Goal: Task Accomplishment & Management: Use online tool/utility

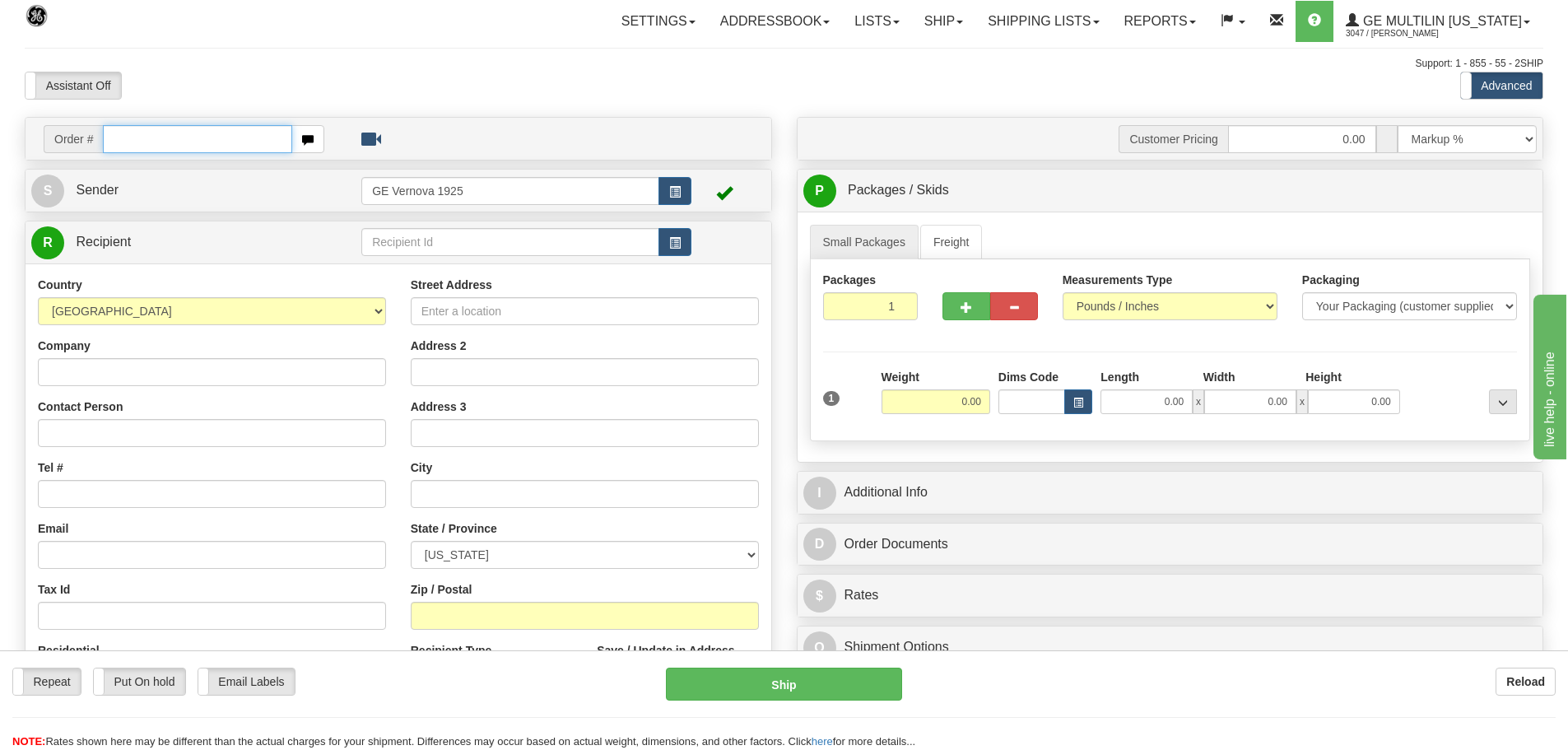
click at [128, 138] on input "text" at bounding box center [198, 139] width 189 height 28
type input "86690809"
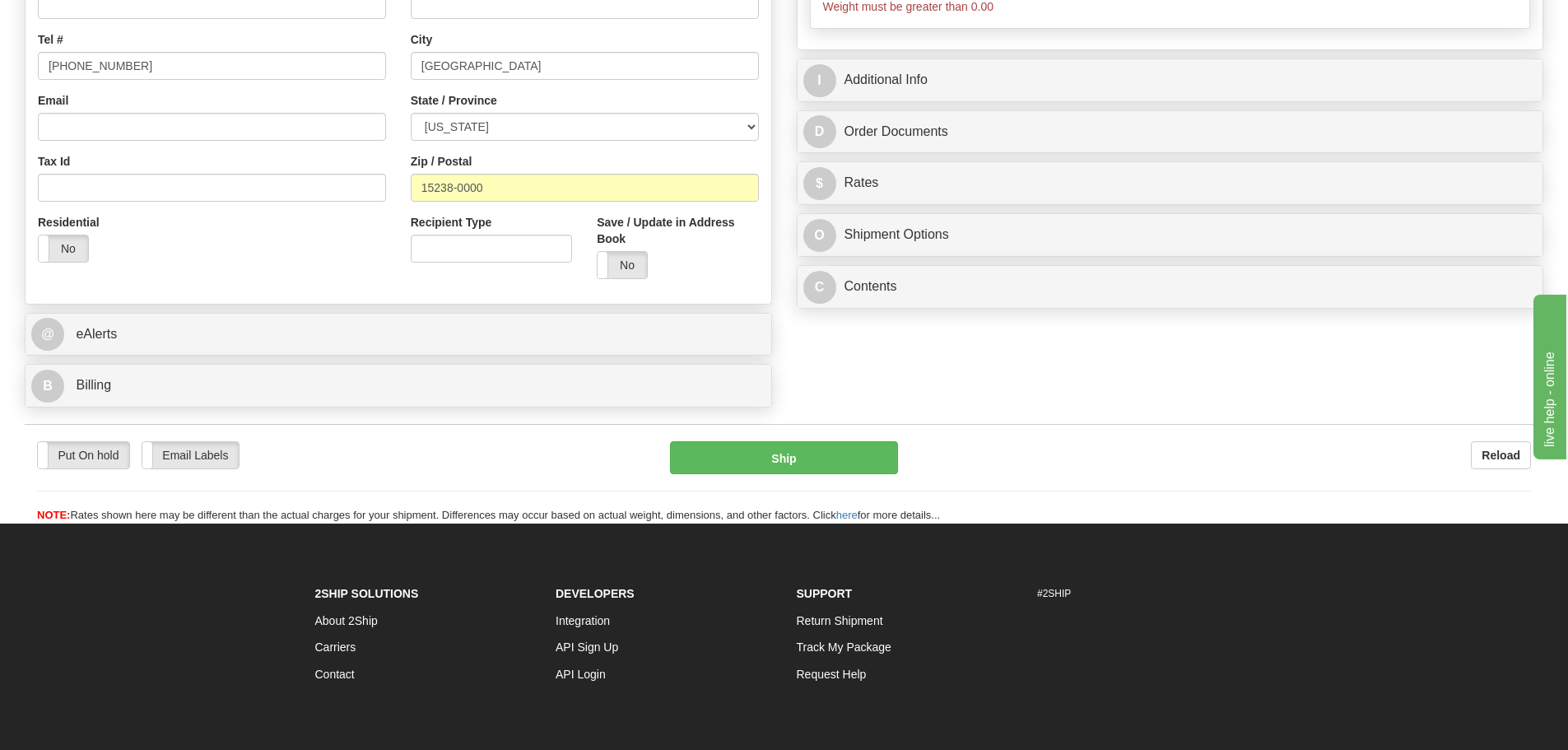
scroll to position [494, 0]
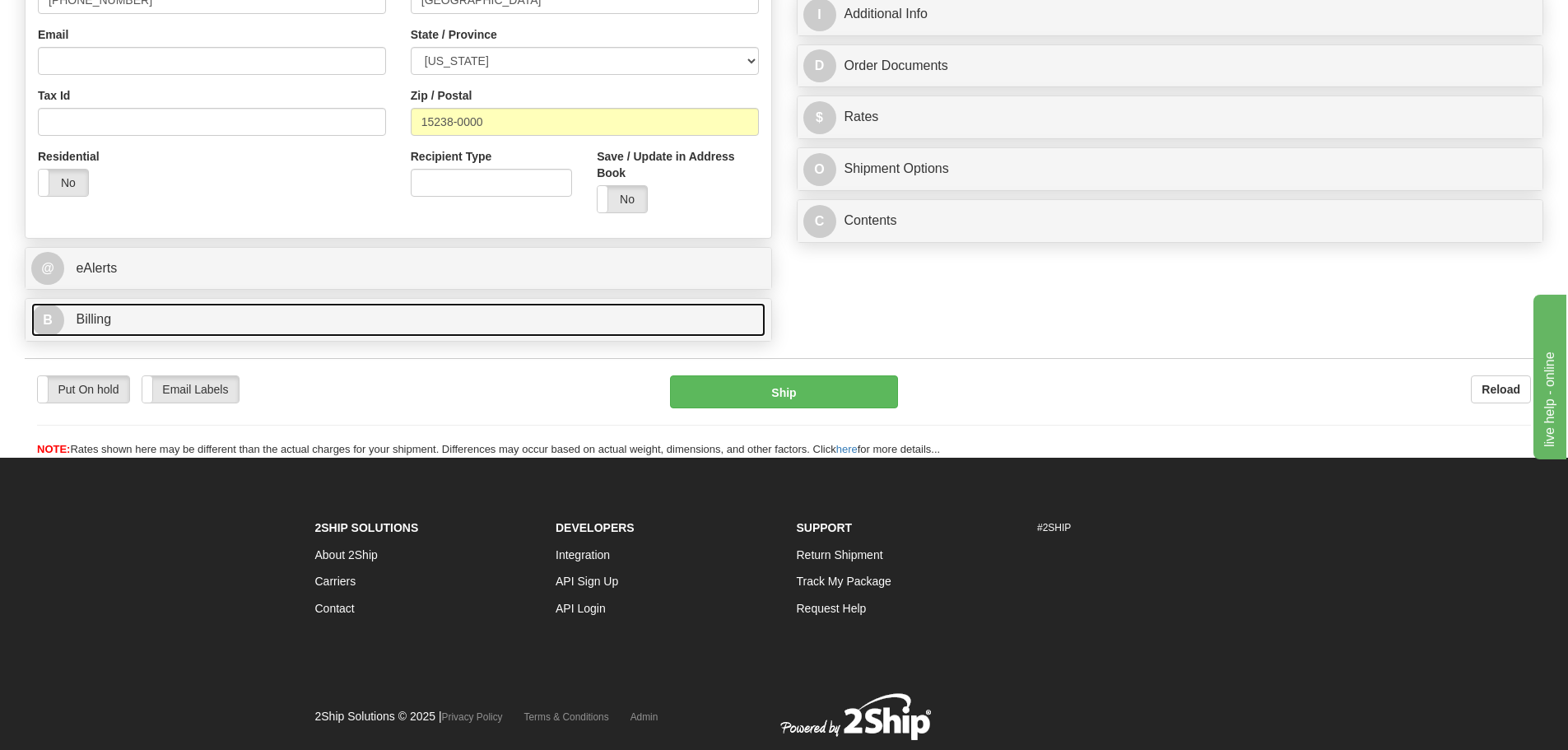
type input "0.00"
click at [221, 321] on link "B Billing" at bounding box center [399, 319] width 735 height 34
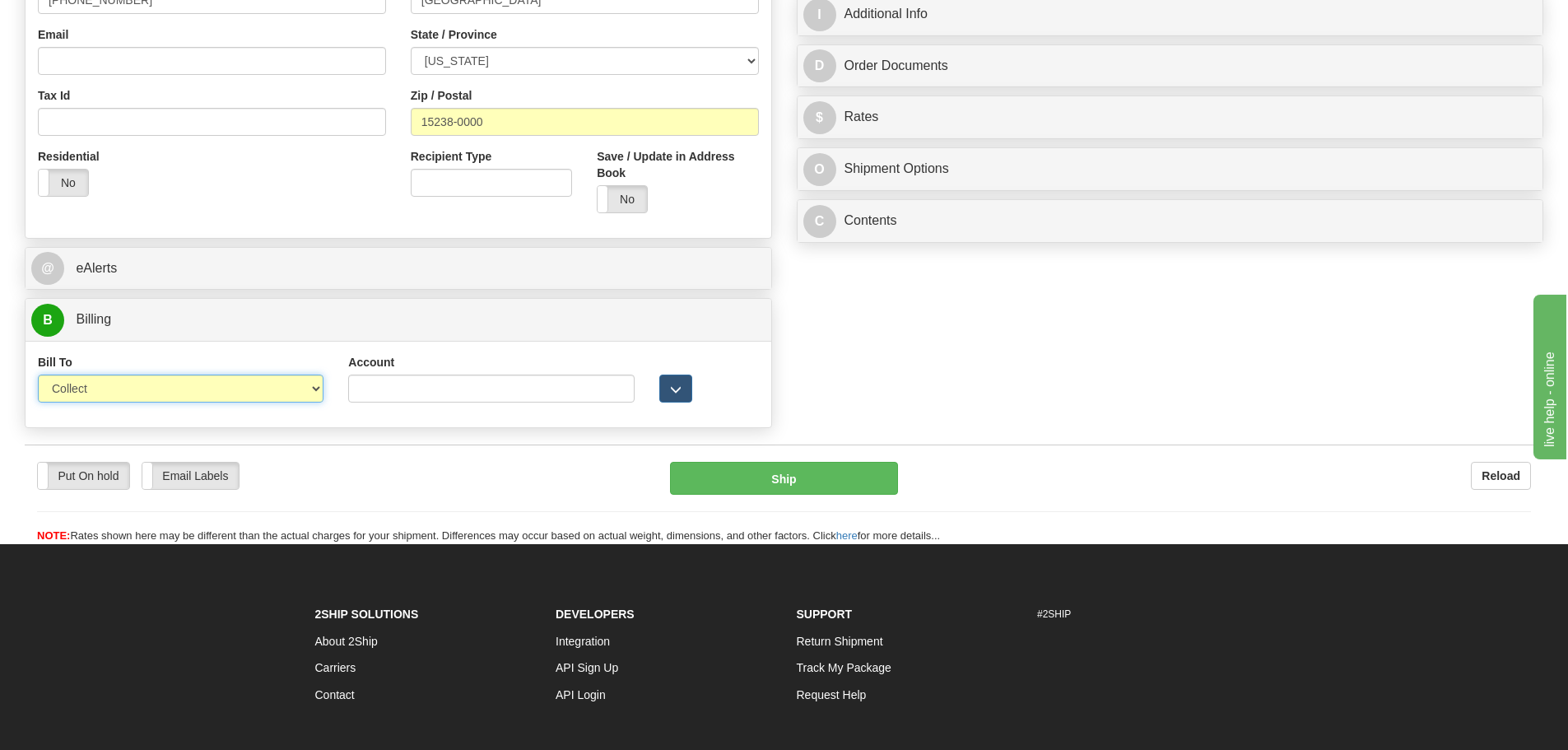
click at [318, 388] on select "Sender Recipient Third Party Collect" at bounding box center [180, 389] width 286 height 28
select select "2"
click at [38, 375] on select "Sender Recipient Third Party Collect" at bounding box center [180, 389] width 286 height 28
click at [380, 386] on input "Account" at bounding box center [491, 389] width 286 height 28
paste input "2A903V"
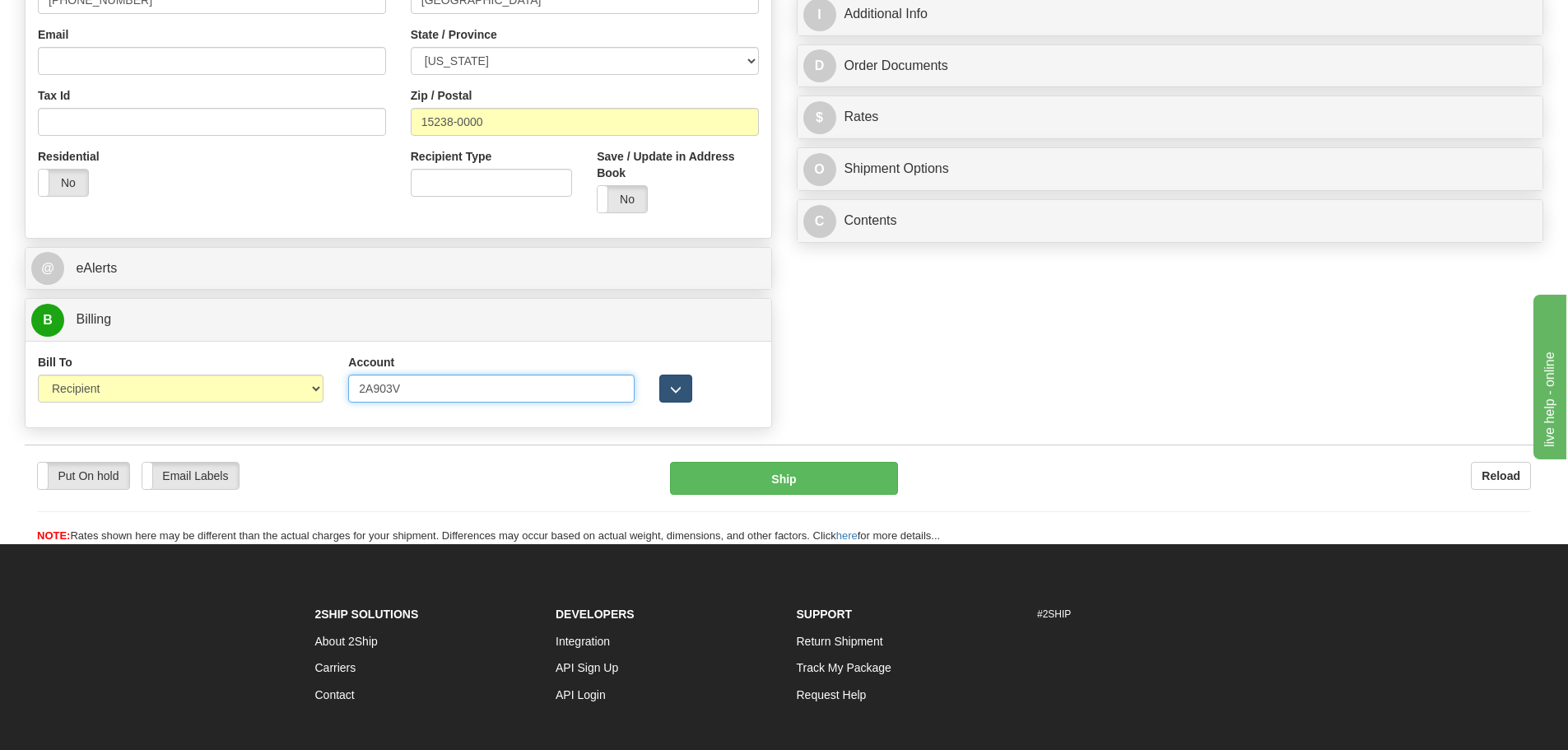
type input "2A903V"
click at [675, 387] on span "button" at bounding box center [676, 389] width 12 height 11
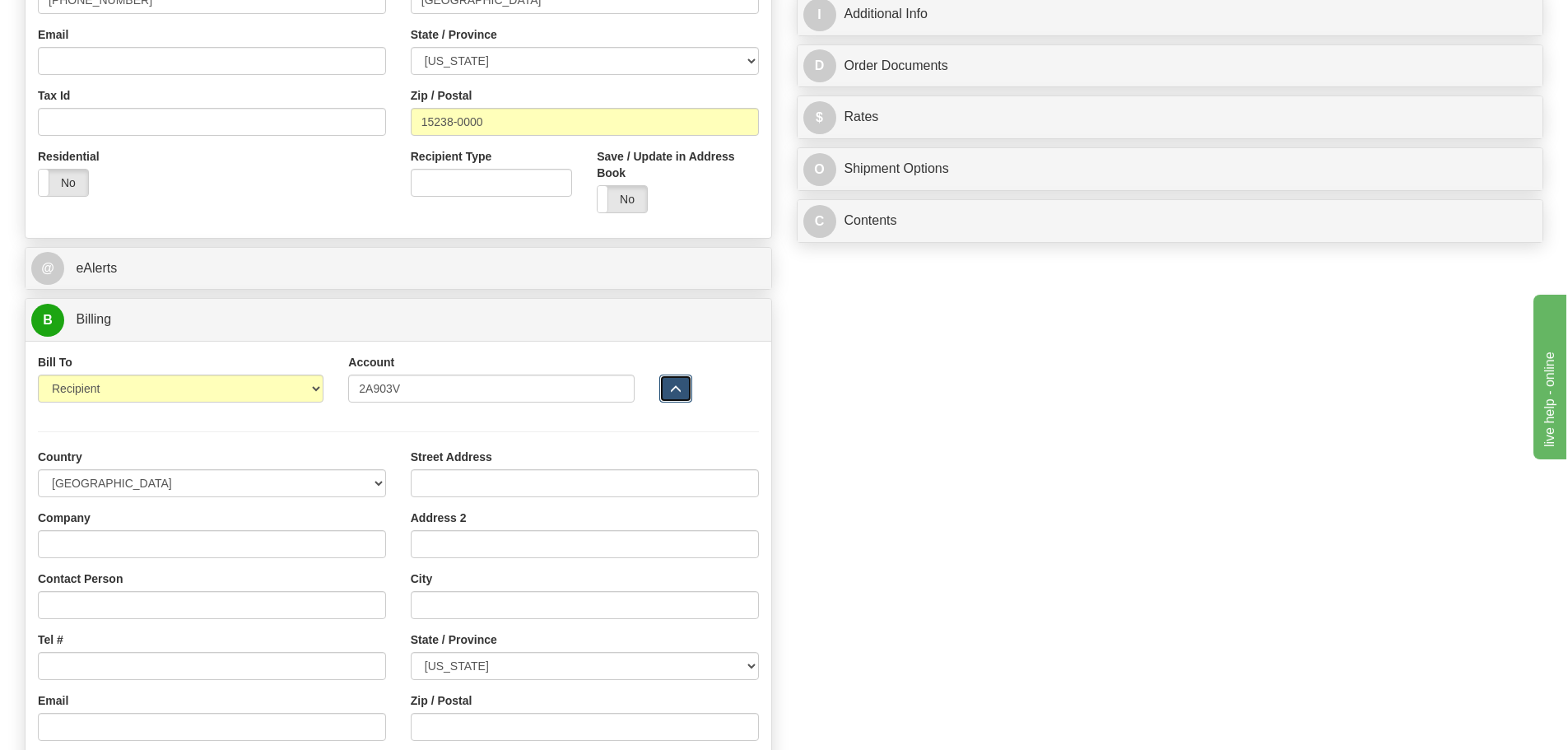
click at [675, 387] on span "button" at bounding box center [676, 389] width 12 height 11
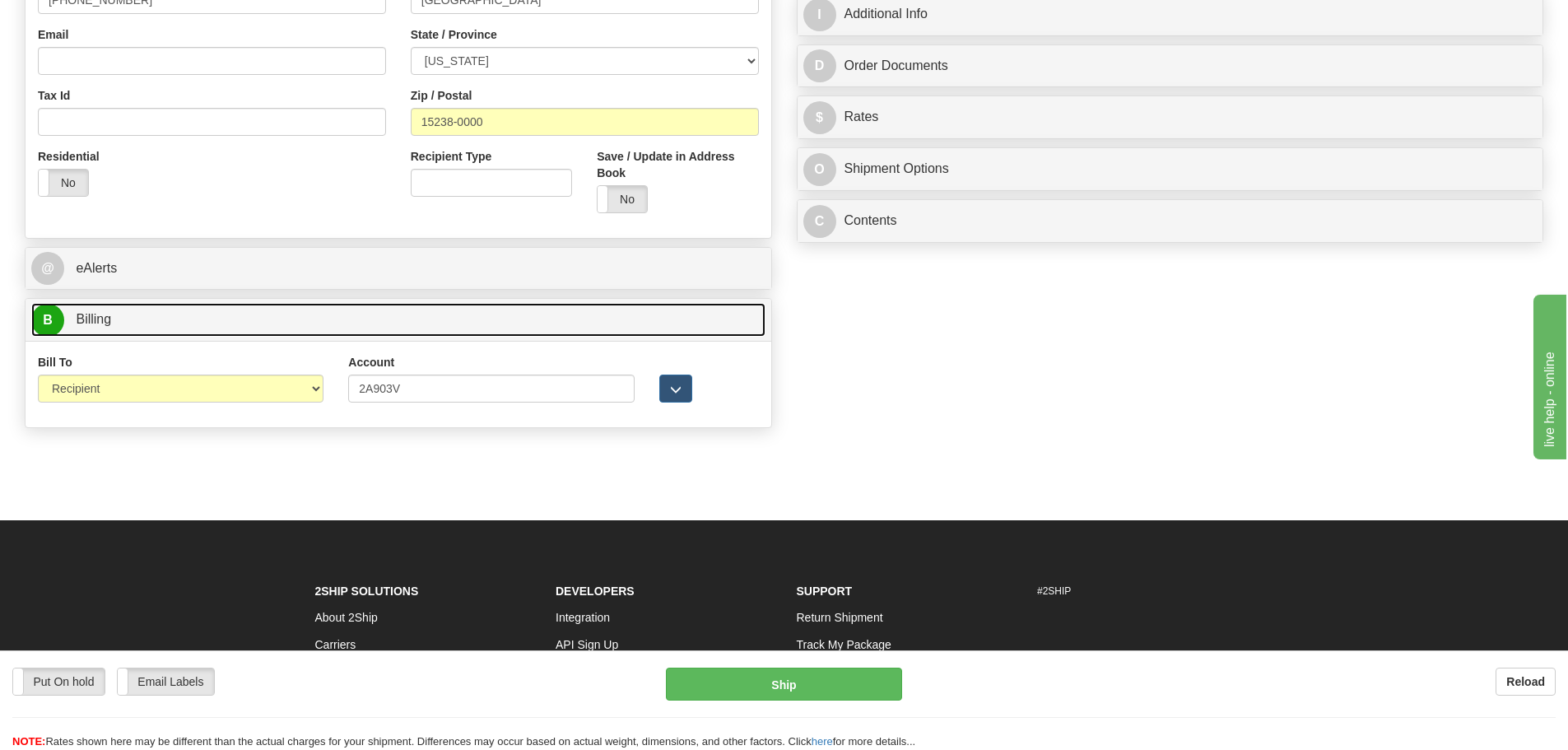
click at [467, 326] on link "B Billing" at bounding box center [399, 319] width 735 height 34
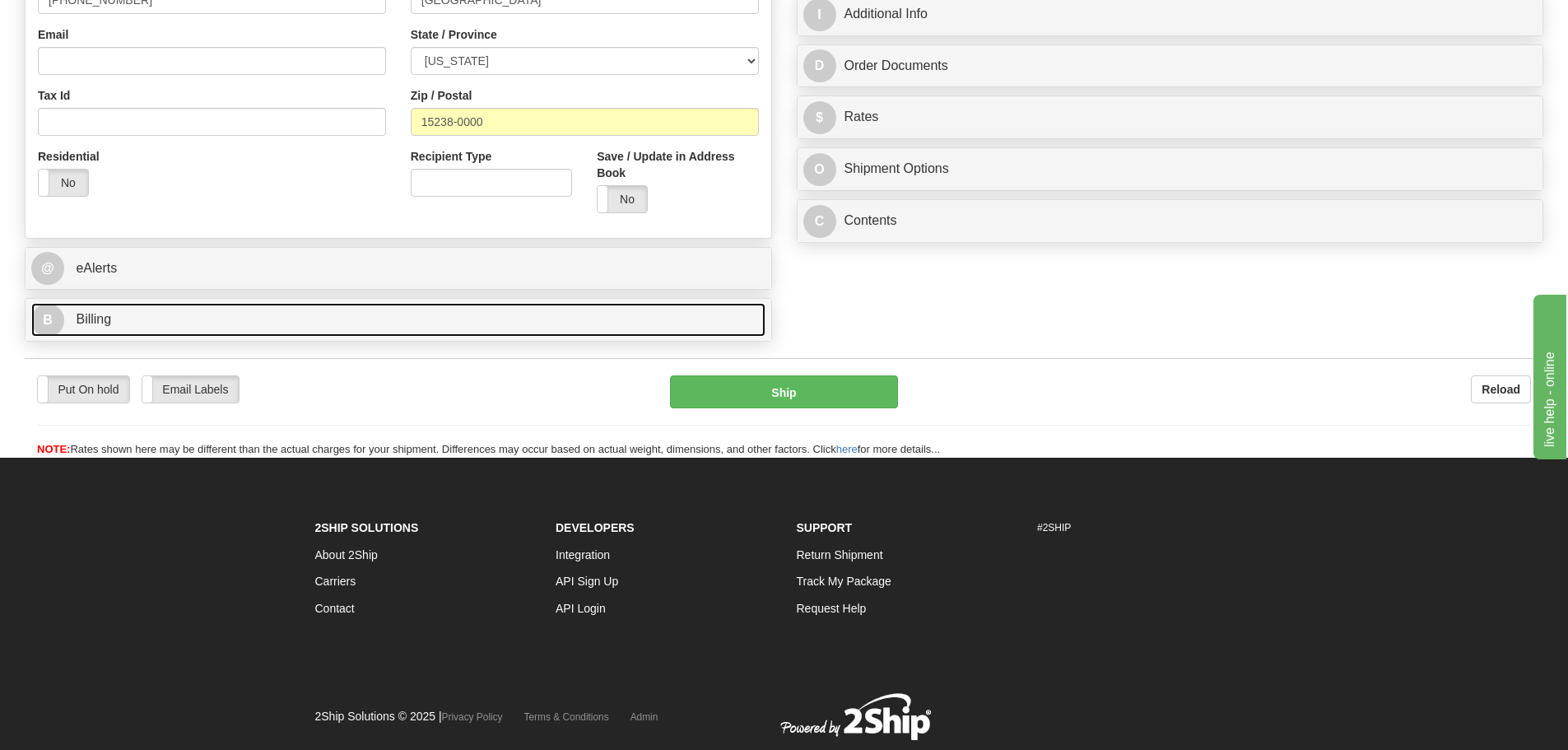
scroll to position [82, 0]
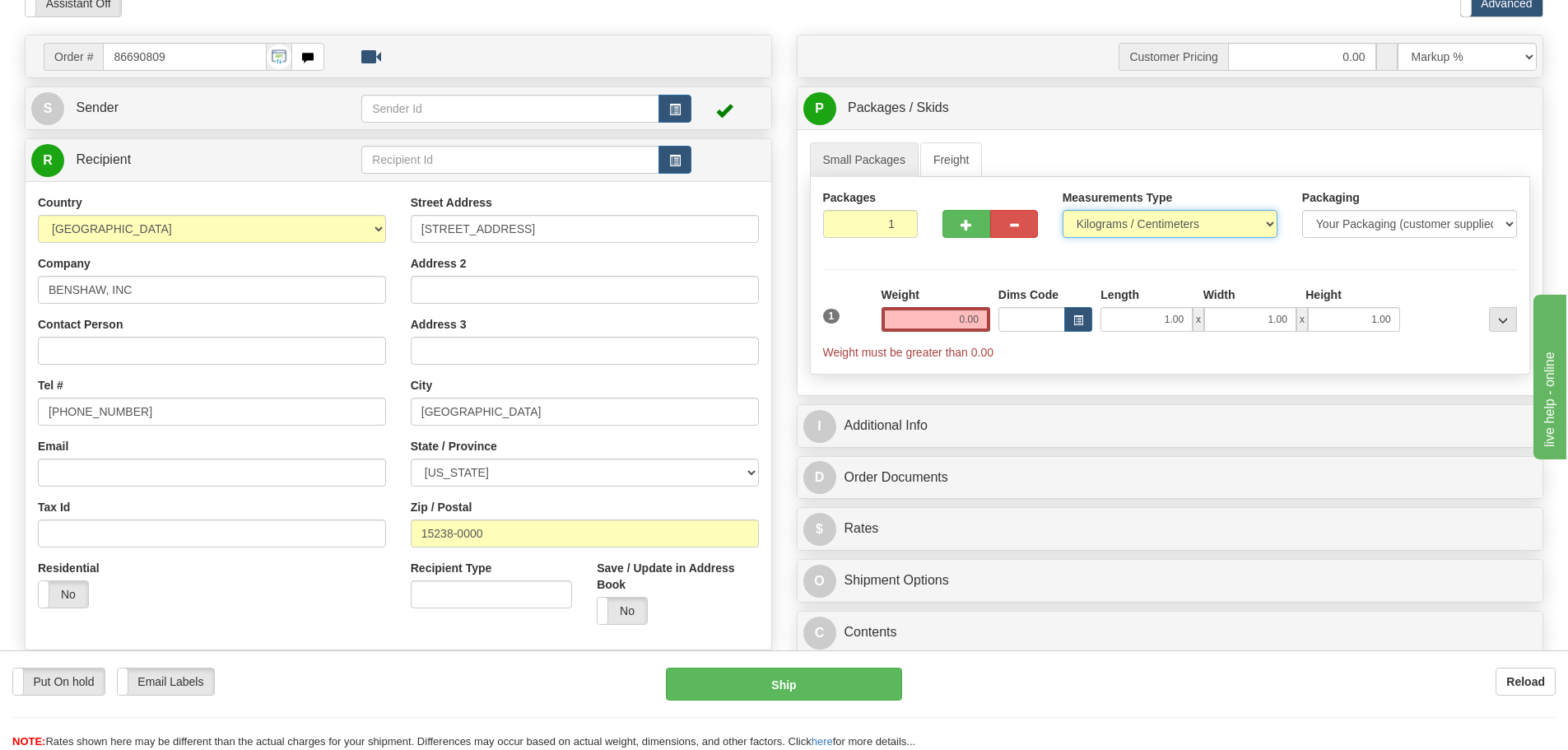
click at [1263, 225] on select "Pounds / Inches Kilograms / Centimeters" at bounding box center [1169, 224] width 215 height 28
select select "0"
click at [1062, 210] on select "Pounds / Inches Kilograms / Centimeters" at bounding box center [1169, 224] width 215 height 28
click at [985, 319] on input "0.00" at bounding box center [936, 319] width 109 height 25
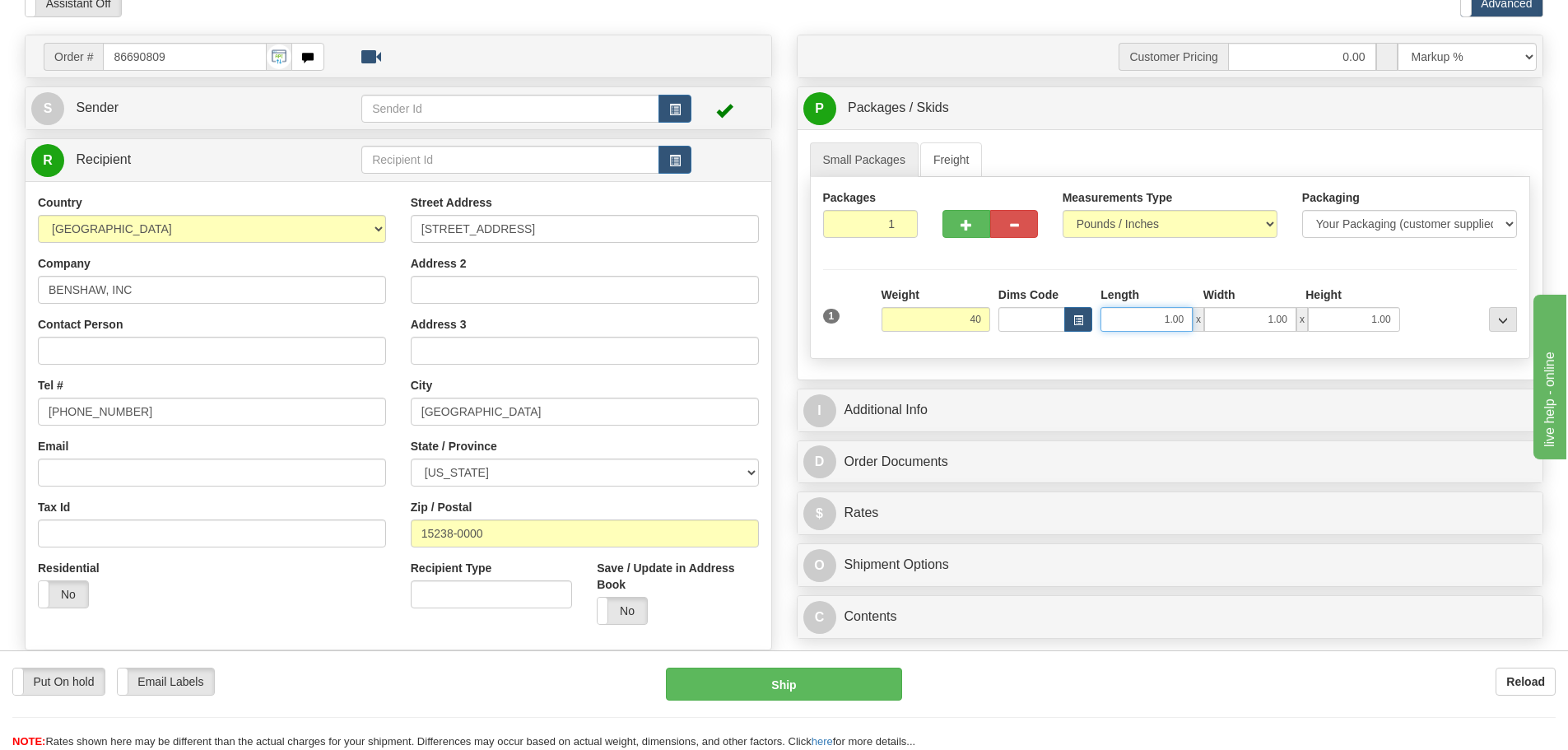
type input "40.00"
click at [1182, 319] on input "1.00" at bounding box center [1146, 319] width 92 height 25
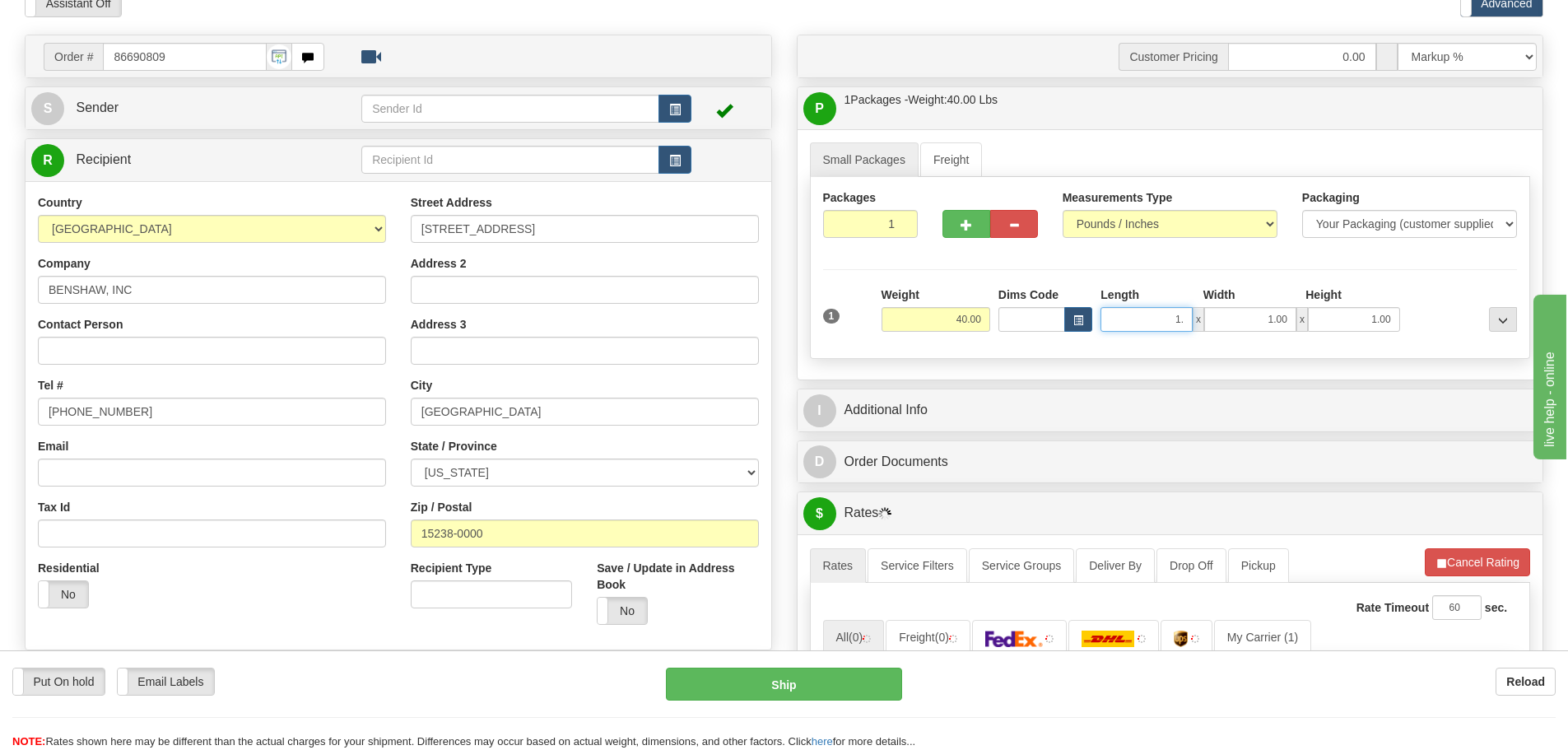
type input "1"
type input "18.00"
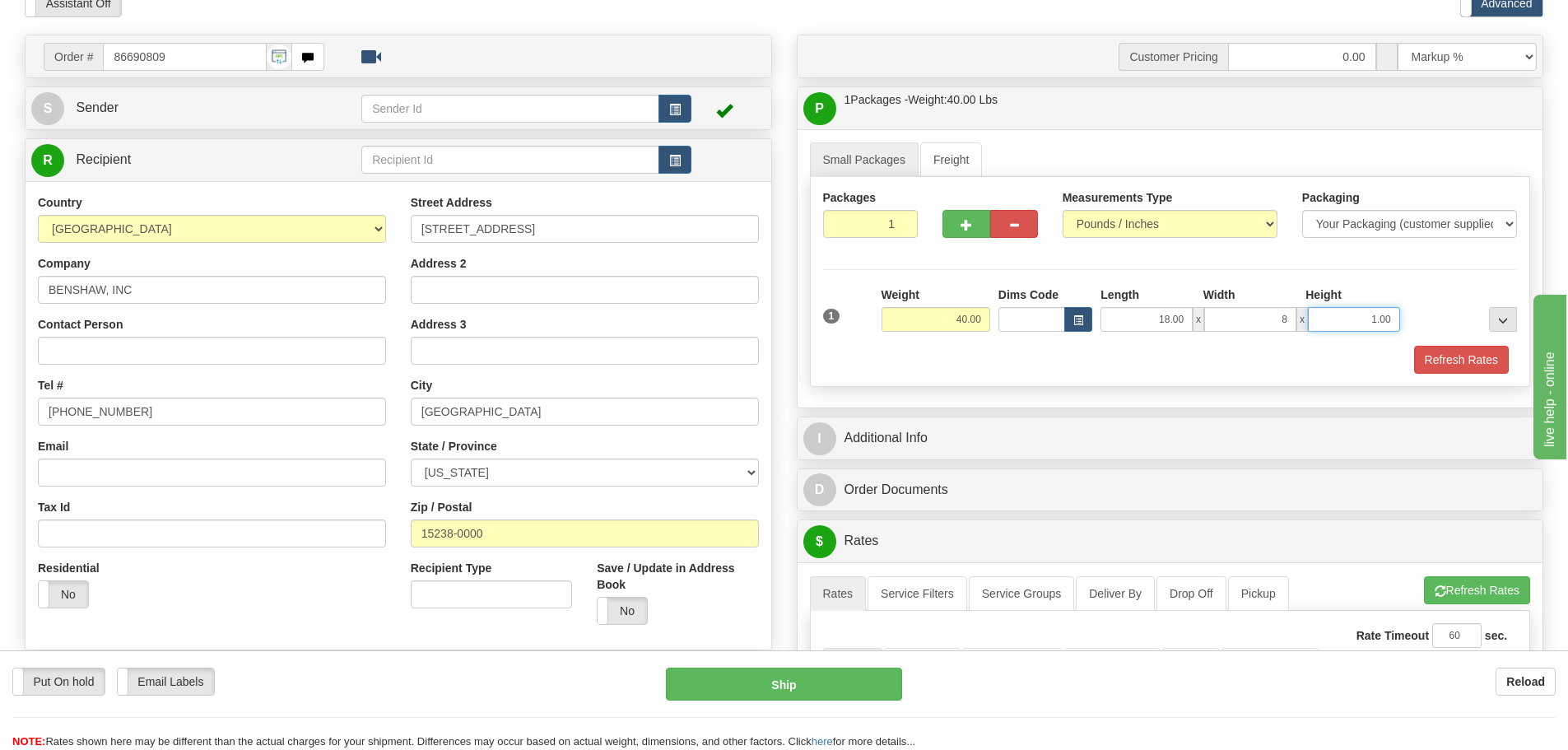
type input "8.00"
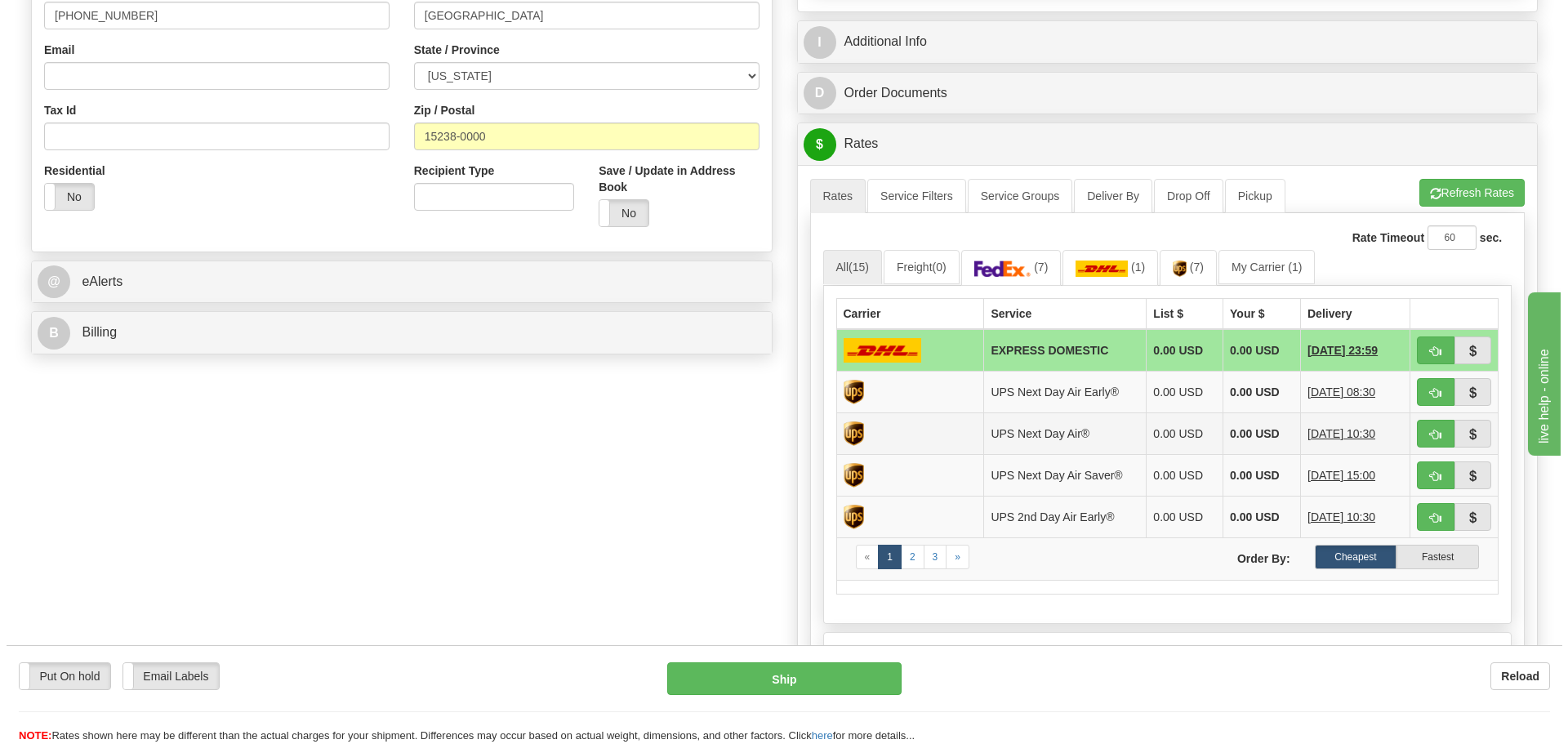
scroll to position [490, 0]
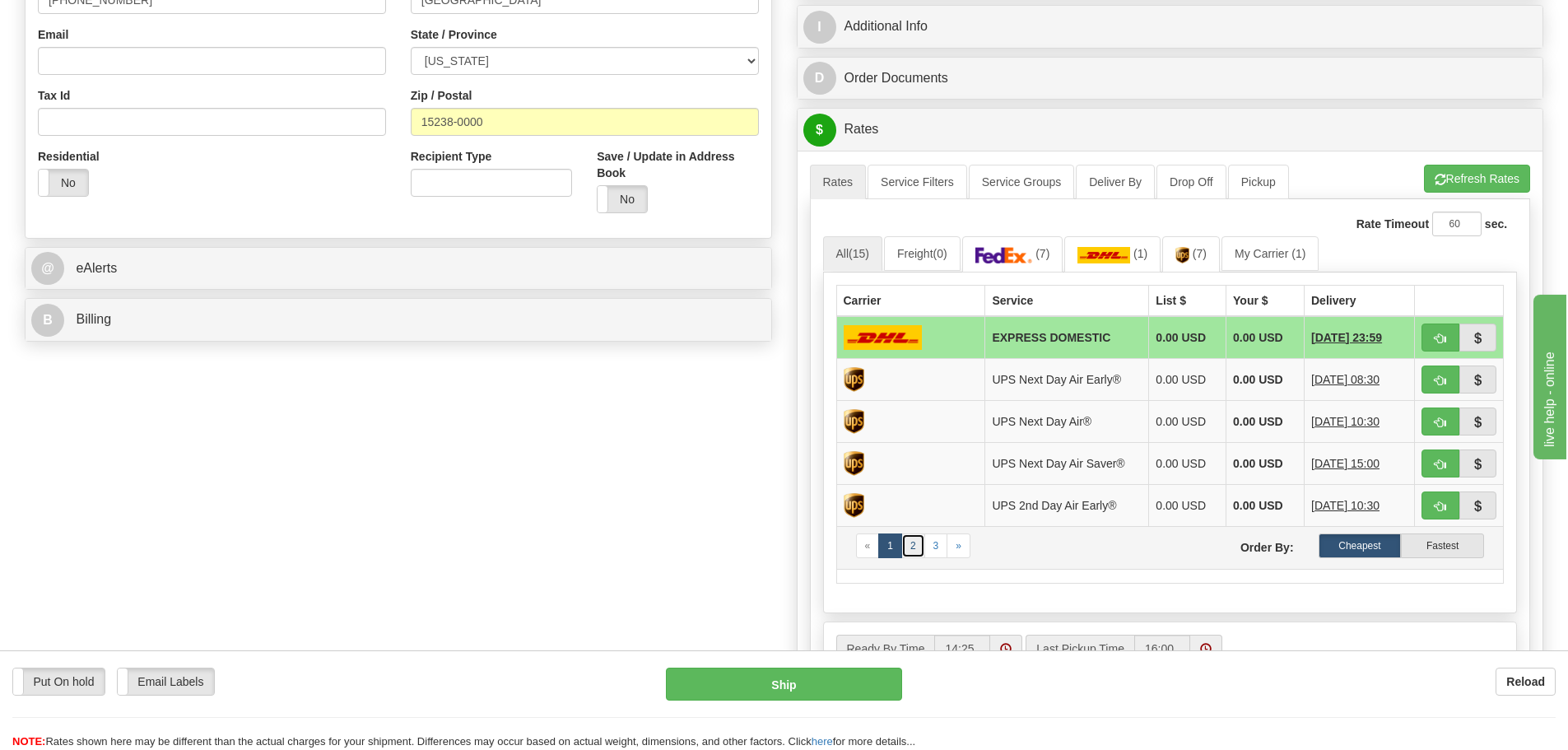
type input "26.00"
click at [912, 547] on link "2" at bounding box center [913, 546] width 24 height 25
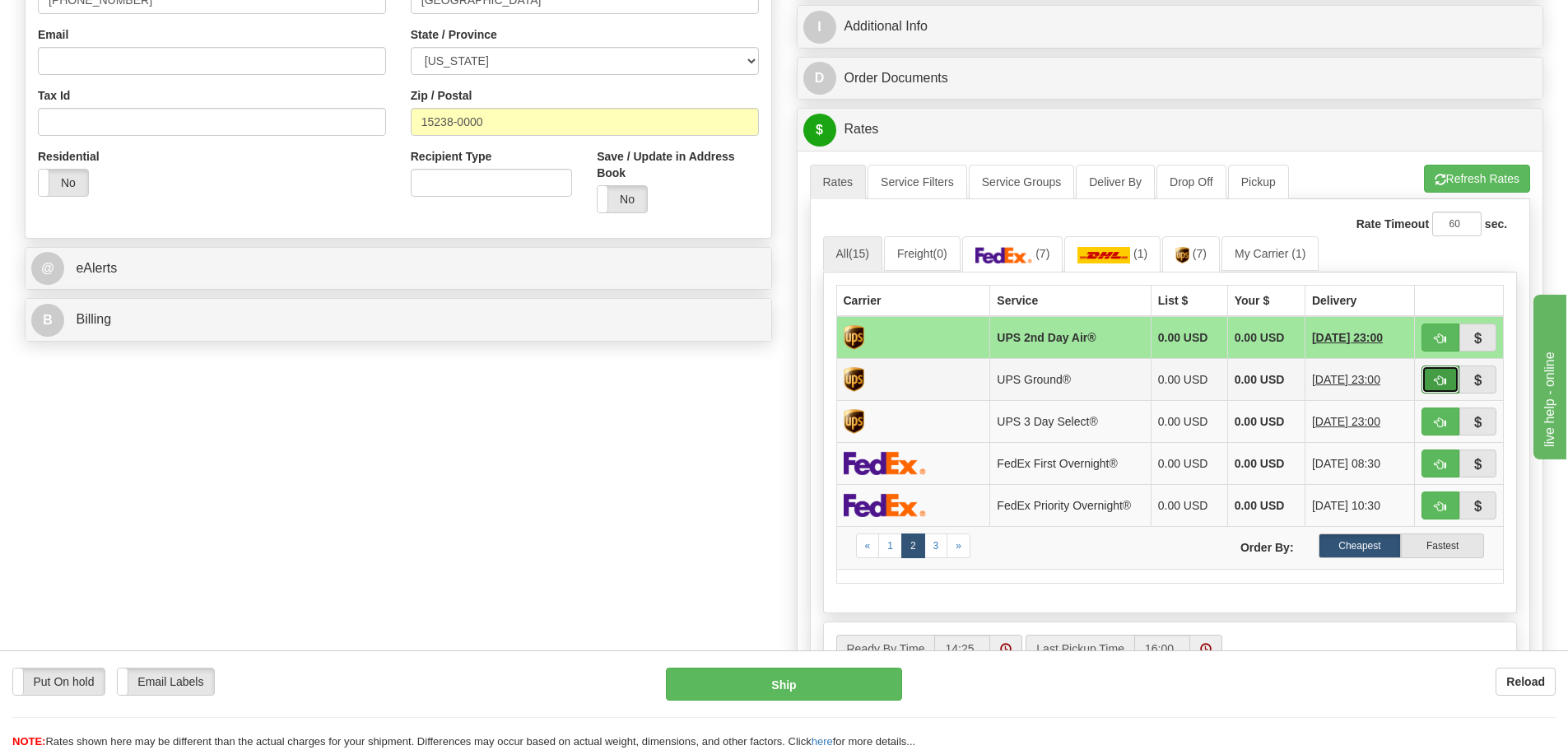
click at [1440, 383] on span "button" at bounding box center [1440, 380] width 12 height 11
type input "03"
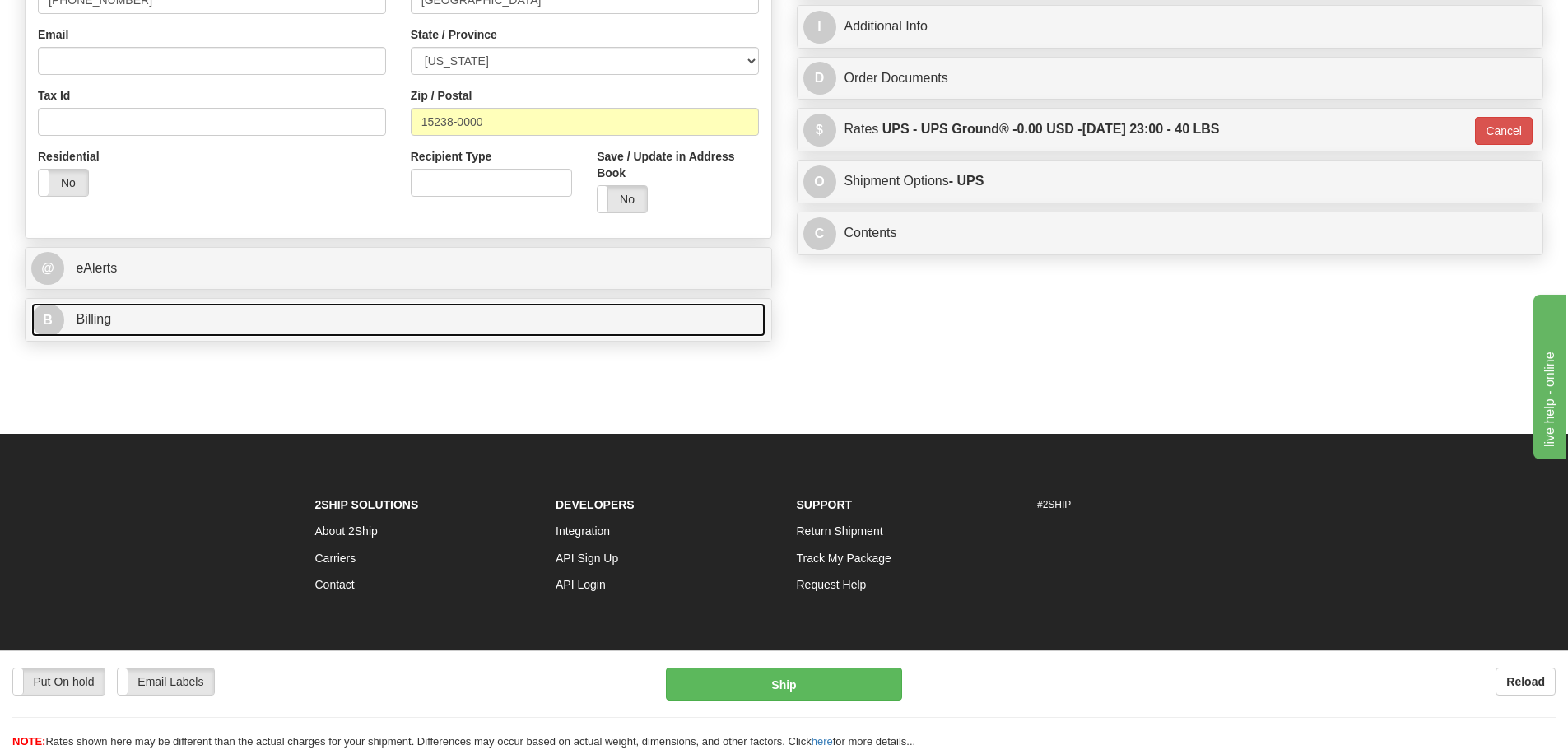
click at [343, 326] on link "B Billing" at bounding box center [399, 319] width 735 height 34
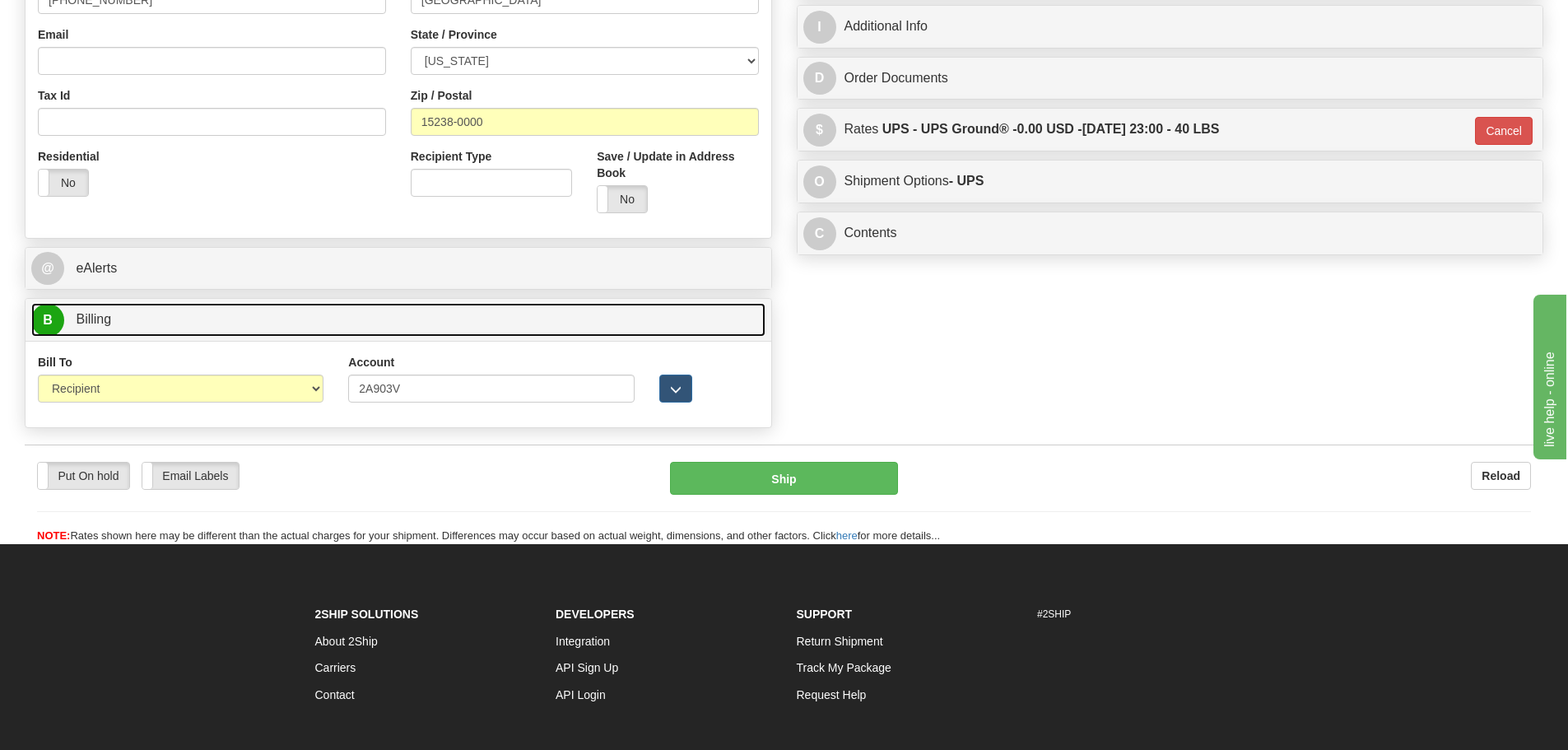
click at [343, 326] on link "B Billing" at bounding box center [399, 319] width 735 height 34
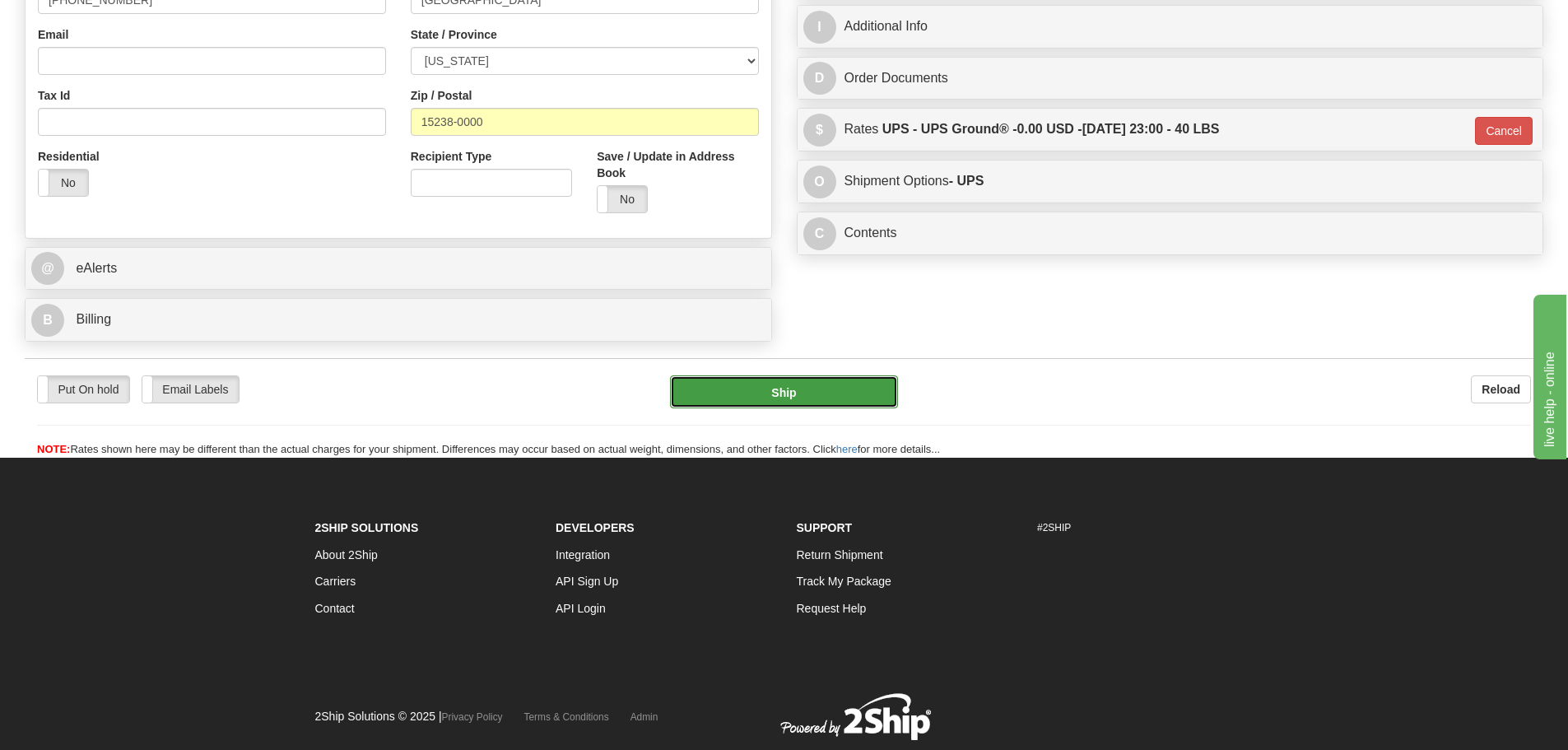
click at [810, 396] on button "Ship" at bounding box center [784, 392] width 228 height 33
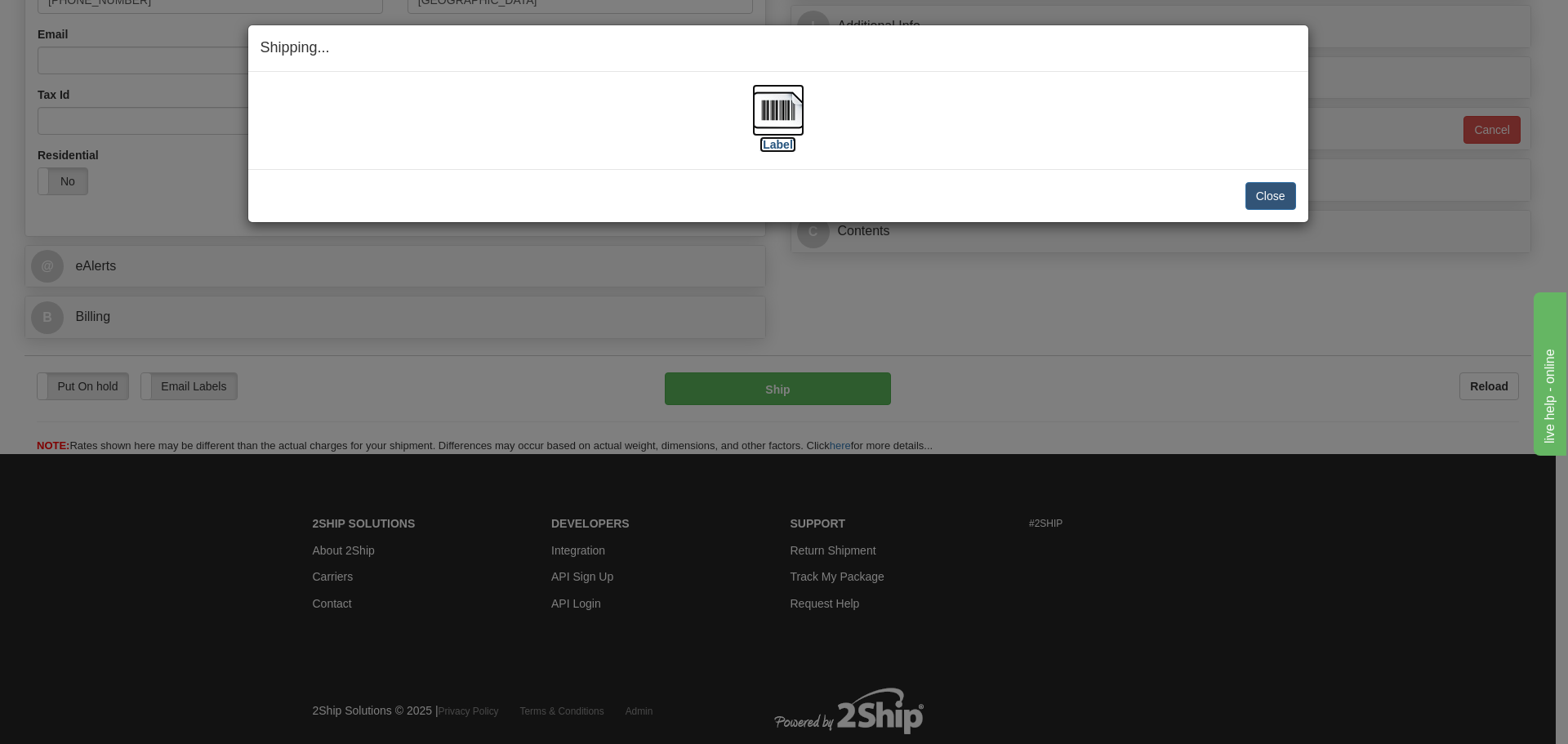
click at [801, 118] on img at bounding box center [779, 110] width 52 height 52
click at [1275, 193] on button "Close" at bounding box center [1271, 196] width 51 height 28
